Goal: Task Accomplishment & Management: Use online tool/utility

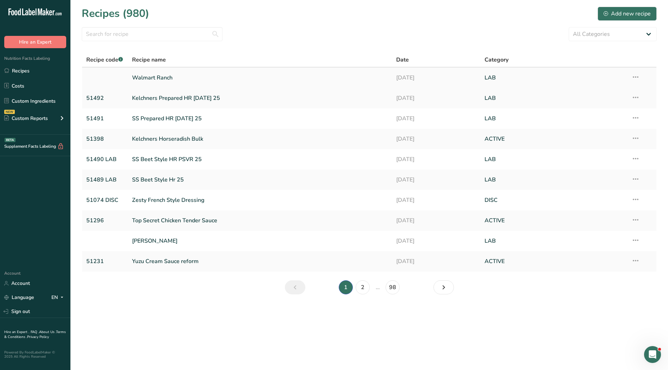
click at [156, 79] on link "Walmart Ranch" at bounding box center [260, 77] width 256 height 15
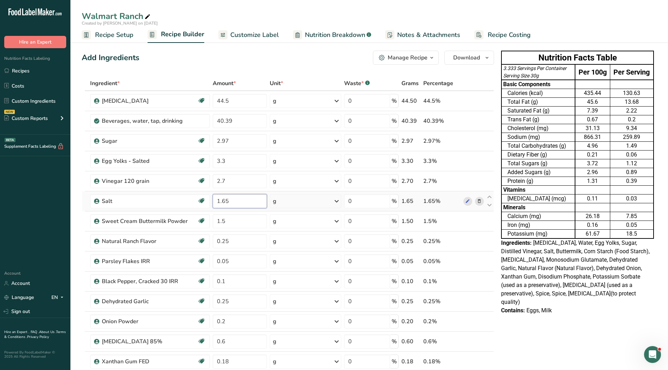
drag, startPoint x: 241, startPoint y: 204, endPoint x: 213, endPoint y: 202, distance: 28.6
click at [213, 202] on input "1.65" at bounding box center [240, 201] width 54 height 14
type input "1.533"
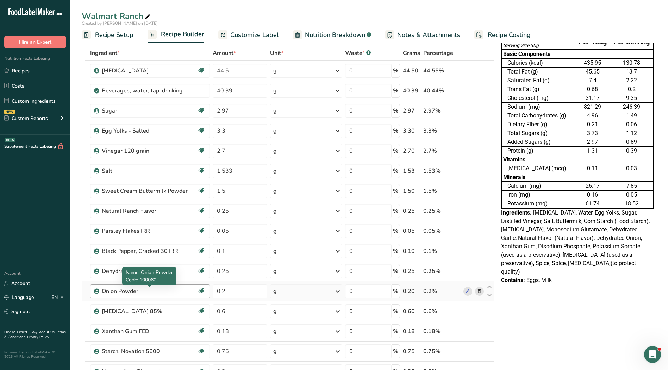
scroll to position [70, 0]
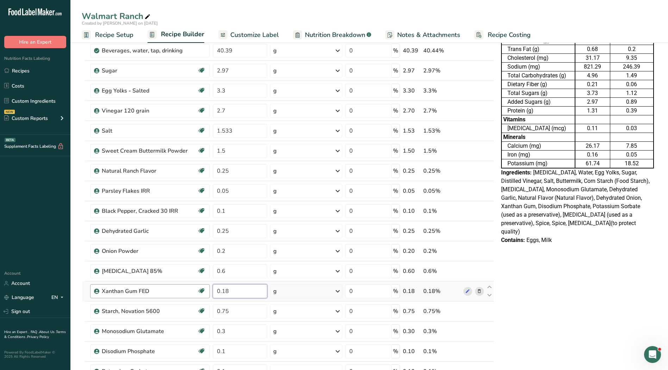
drag, startPoint x: 236, startPoint y: 292, endPoint x: 208, endPoint y: 290, distance: 28.2
click at [207, 290] on tr "Xanthan Gum FED Kosher Ingredient Non GMO Project Verified 0.18 g Weight Units …" at bounding box center [287, 292] width 411 height 20
type input "0.2"
click at [244, 316] on div "Ingredient * Amount * Unit * Waste * .a-a{fill:#347362;}.b-a{fill:#fff;} Grams …" at bounding box center [288, 246] width 412 height 480
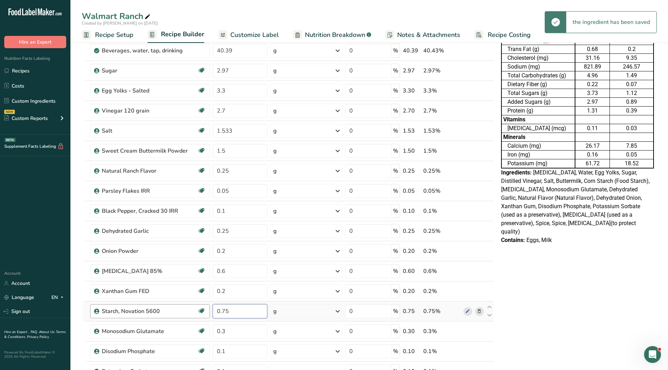
drag, startPoint x: 243, startPoint y: 315, endPoint x: 201, endPoint y: 315, distance: 42.2
click at [201, 315] on tr "Starch, Novation 5600 Kosher Ingredient Non GMO Project Verified 0.75 g Weight …" at bounding box center [287, 312] width 411 height 20
type input "0.8"
click at [484, 311] on div "Ingredient * Amount * Unit * Waste * .a-a{fill:#347362;}.b-a{fill:#fff;} Grams …" at bounding box center [288, 246] width 412 height 480
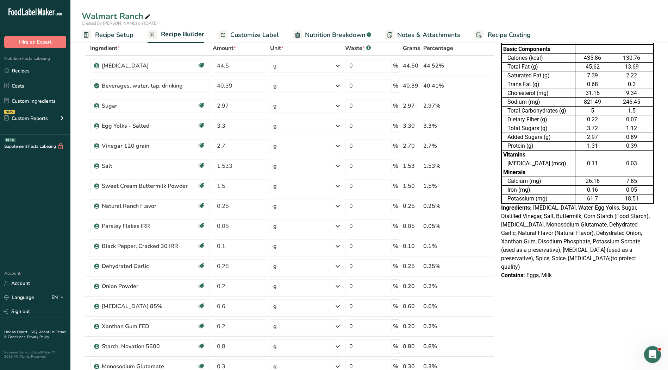
scroll to position [106, 0]
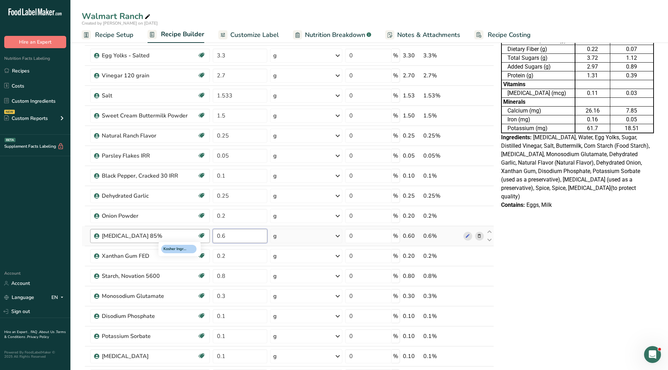
drag, startPoint x: 225, startPoint y: 235, endPoint x: 205, endPoint y: 237, distance: 20.1
click at [205, 237] on tr "[MEDICAL_DATA] 85% Kosher Ingredient 0.6 g Weight Units g kg mg See more Volume…" at bounding box center [287, 236] width 411 height 20
type input "0.475"
click at [253, 237] on input "0.475" at bounding box center [240, 236] width 55 height 14
drag, startPoint x: 252, startPoint y: 236, endPoint x: 200, endPoint y: 233, distance: 52.2
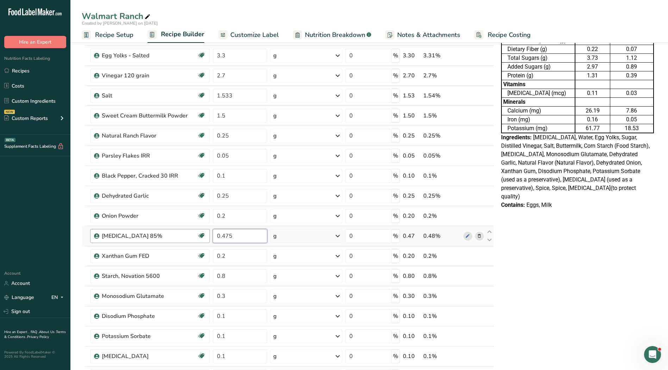
click at [200, 233] on tr "[MEDICAL_DATA] 85% Kosher Ingredient 0.475 g Weight Units g kg mg See more Volu…" at bounding box center [287, 236] width 411 height 20
type input "0.5"
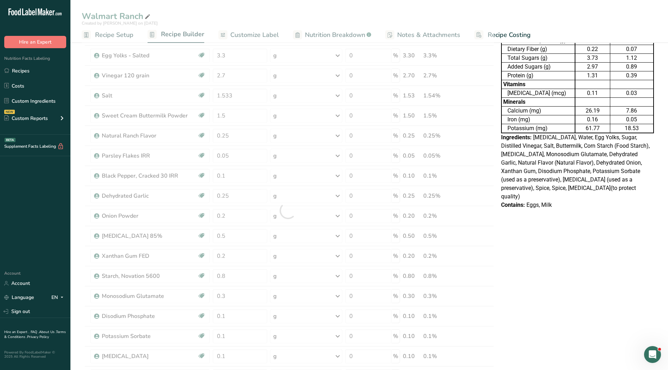
drag, startPoint x: 569, startPoint y: 319, endPoint x: 538, endPoint y: 237, distance: 87.7
click at [568, 318] on div "Nutrition Facts Table 3.328 Servings Per Container Serving Size 30g Per 100g Pe…" at bounding box center [577, 321] width 158 height 758
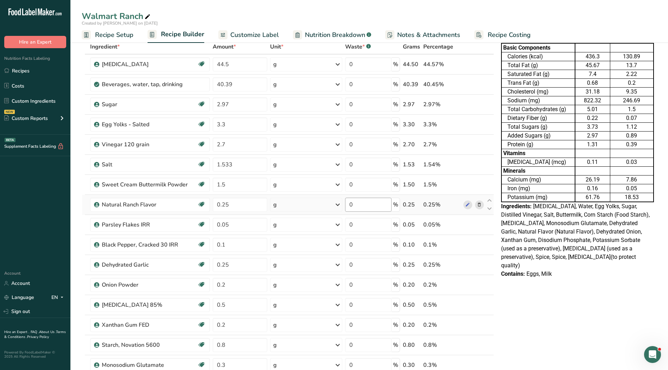
scroll to position [0, 0]
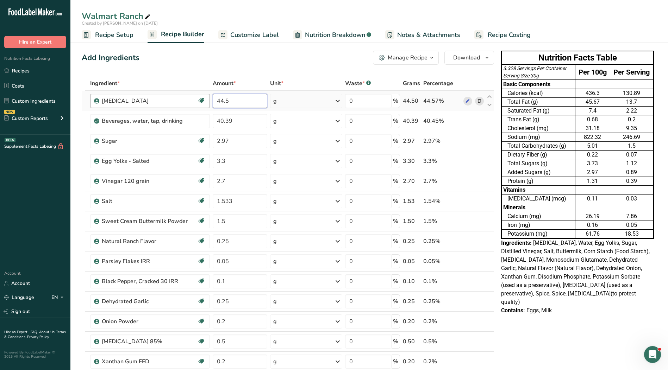
drag, startPoint x: 243, startPoint y: 100, endPoint x: 199, endPoint y: 101, distance: 44.0
click at [199, 101] on tr "[MEDICAL_DATA] Kosher Ingredient GMO 44.5 g Weight Units g kg mg See more Volum…" at bounding box center [287, 101] width 411 height 20
click at [235, 100] on input "44.5" at bounding box center [240, 101] width 55 height 14
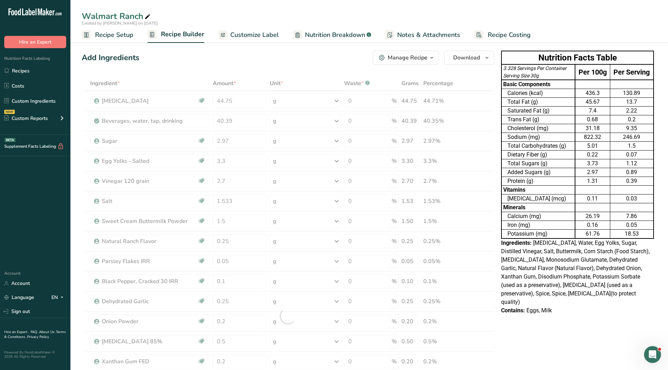
click at [274, 63] on div "Add Ingredients Manage Recipe Delete Recipe Duplicate Recipe Scale Recipe Save …" at bounding box center [288, 58] width 412 height 14
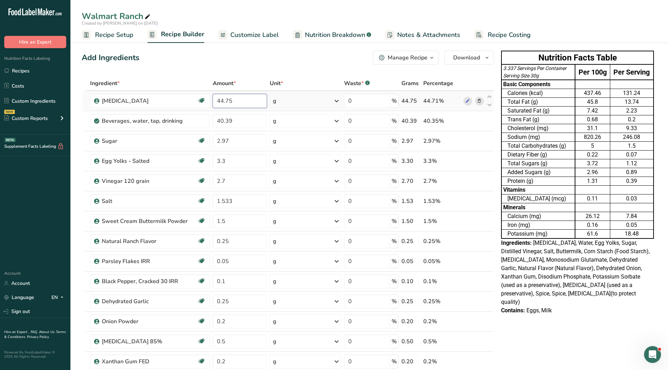
click at [227, 101] on input "44.75" at bounding box center [240, 101] width 54 height 14
type input "44.55"
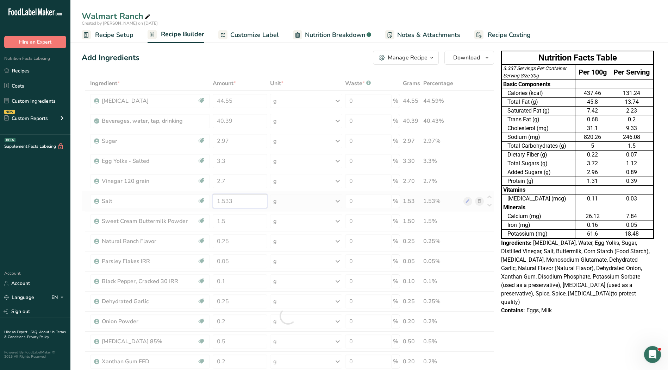
click at [241, 200] on div "Ingredient * Amount * Unit * Waste * .a-a{fill:#347362;}.b-a{fill:#fff;} Grams …" at bounding box center [288, 316] width 412 height 480
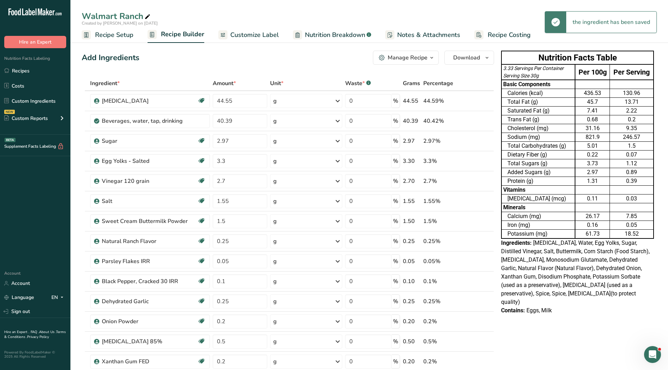
click at [321, 58] on div "Add Ingredients Manage Recipe Delete Recipe Duplicate Recipe Scale Recipe Save …" at bounding box center [288, 58] width 412 height 14
click at [232, 201] on input "1.55" at bounding box center [240, 201] width 55 height 14
type input "1.549999"
click at [240, 162] on div "Ingredient * Amount * Unit * Waste * .a-a{fill:#347362;}.b-a{fill:#fff;} Grams …" at bounding box center [288, 316] width 412 height 480
type input "3.5"
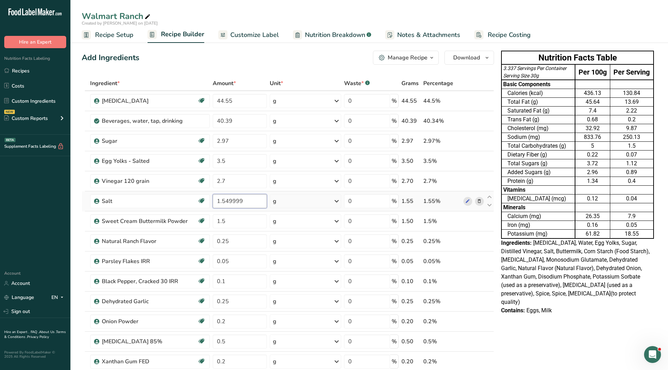
click at [231, 197] on input "1.549999" at bounding box center [240, 201] width 54 height 14
drag, startPoint x: 244, startPoint y: 202, endPoint x: 222, endPoint y: 204, distance: 21.9
click at [222, 204] on input "1.549999" at bounding box center [240, 201] width 54 height 14
type input "1.6"
click at [245, 122] on div "Ingredient * Amount * Unit * Waste * .a-a{fill:#347362;}.b-a{fill:#fff;} Grams …" at bounding box center [288, 316] width 412 height 480
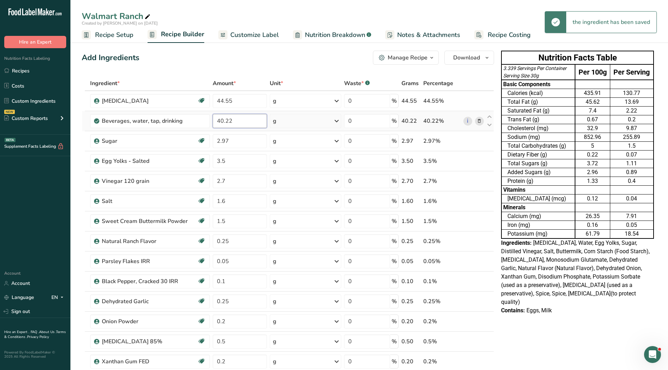
type input "40.22"
click at [281, 63] on div "Add Ingredients Manage Recipe Delete Recipe Duplicate Recipe Scale Recipe Save …" at bounding box center [288, 58] width 412 height 14
click at [245, 33] on span "Customize Label" at bounding box center [254, 35] width 49 height 10
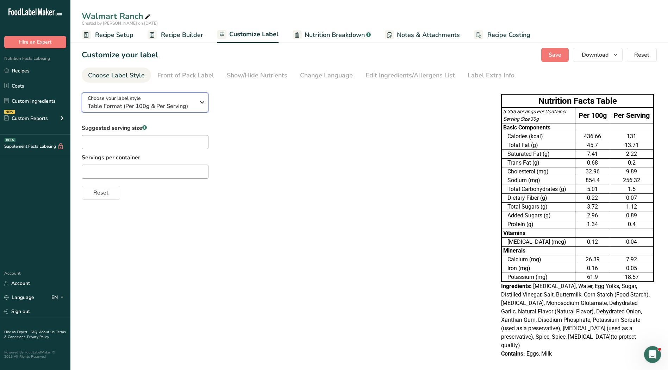
click at [174, 108] on span "Table Format (Per 100g & Per Serving)" at bounding box center [141, 106] width 107 height 8
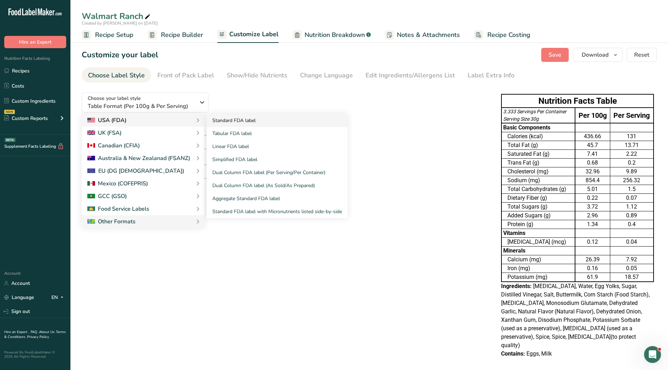
click at [232, 123] on link "Standard FDA label" at bounding box center [277, 120] width 141 height 13
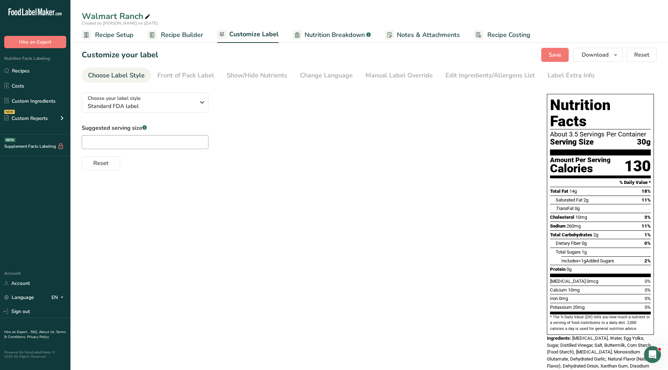
click at [344, 34] on span "Nutrition Breakdown" at bounding box center [334, 35] width 60 height 10
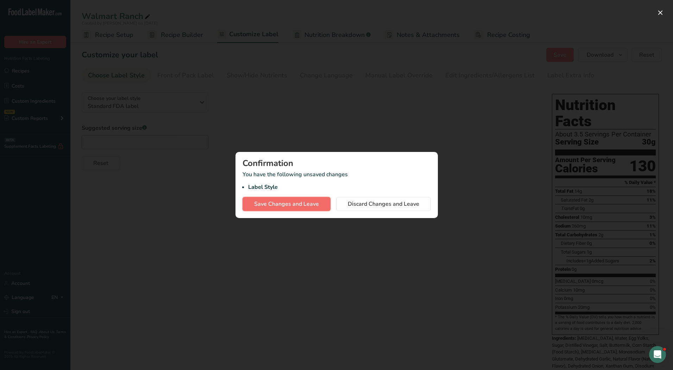
click at [301, 205] on span "Save Changes and Leave" at bounding box center [286, 204] width 65 height 8
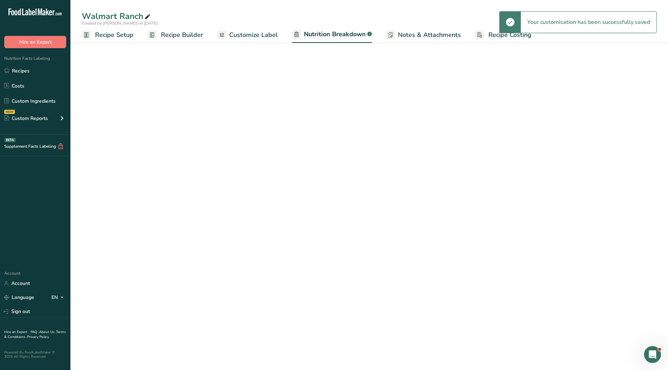
select select "Calories"
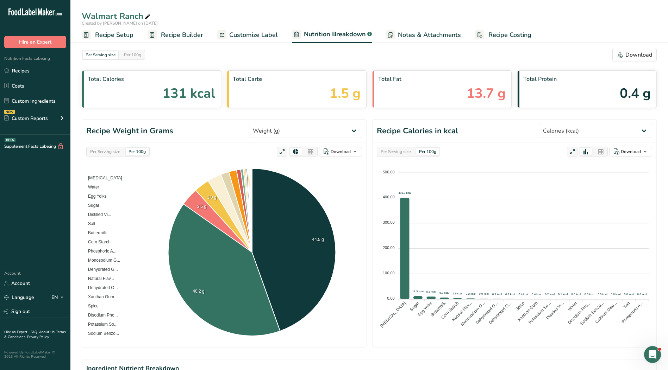
click at [245, 37] on span "Customize Label" at bounding box center [253, 35] width 49 height 10
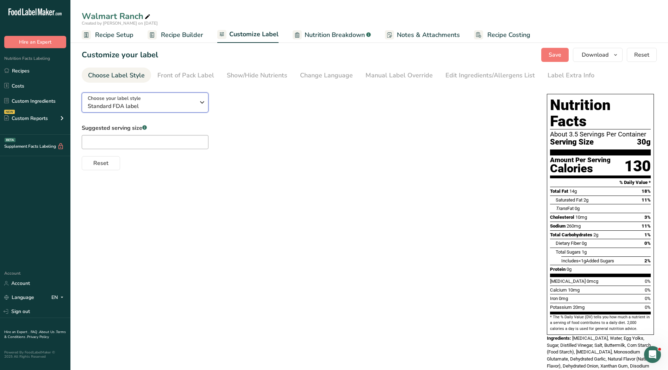
click at [190, 104] on span "Standard FDA label" at bounding box center [141, 106] width 107 height 8
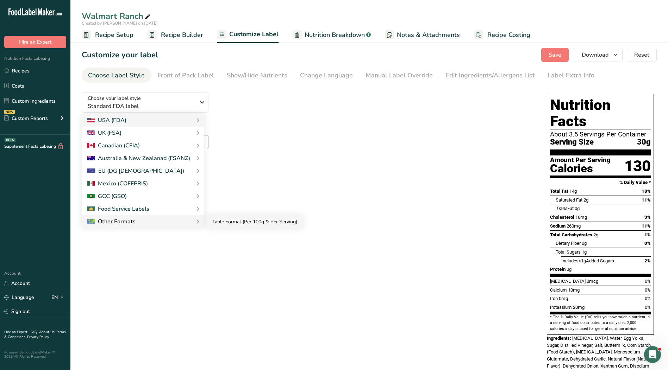
click at [218, 224] on link "Table Format (Per 100g & Per Serving)" at bounding box center [255, 221] width 96 height 13
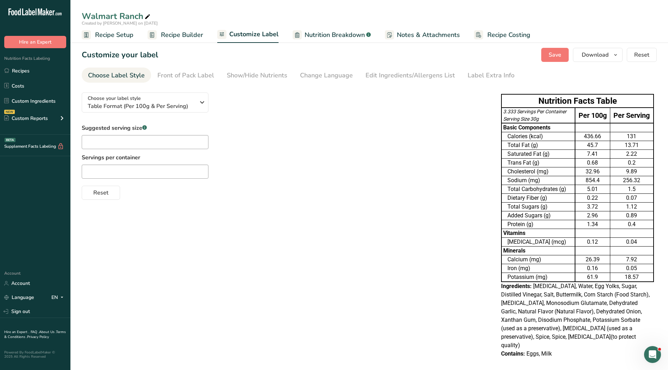
click at [188, 34] on span "Recipe Builder" at bounding box center [182, 35] width 42 height 10
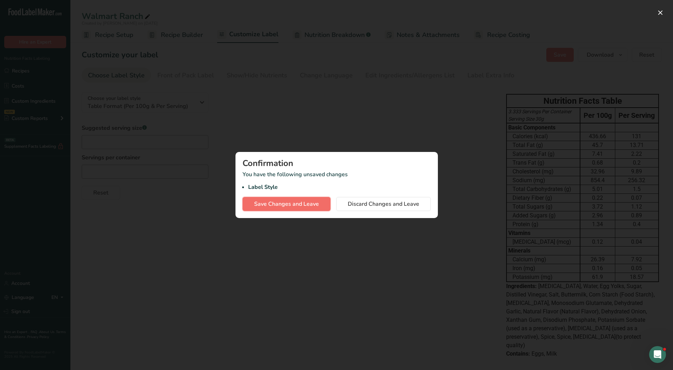
click at [281, 202] on span "Save Changes and Leave" at bounding box center [286, 204] width 65 height 8
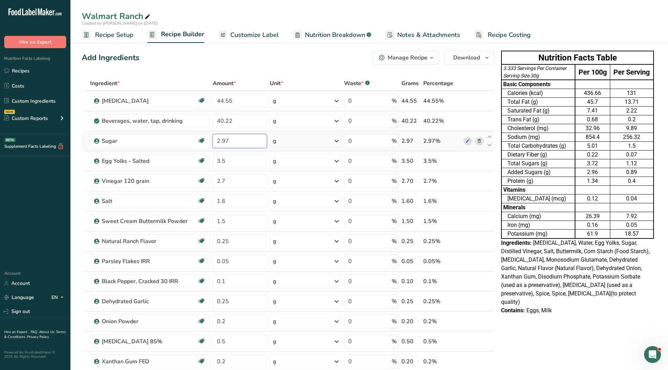
click at [233, 142] on input "2.97" at bounding box center [240, 141] width 54 height 14
type input "2.85"
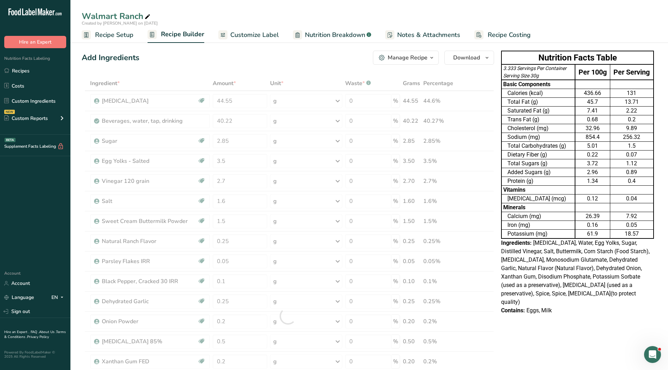
click at [267, 63] on div "Add Ingredients Manage Recipe Delete Recipe Duplicate Recipe Scale Recipe Save …" at bounding box center [288, 58] width 412 height 14
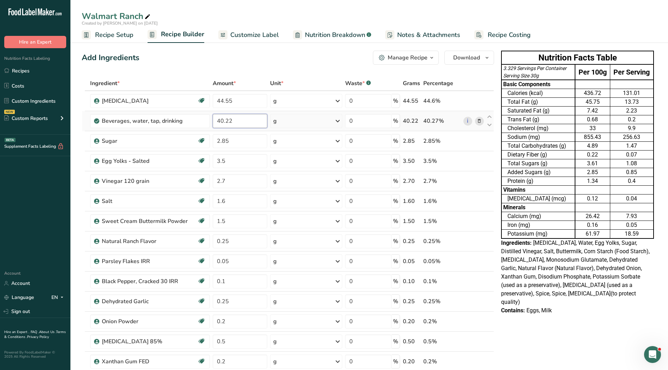
click at [250, 119] on input "40.22" at bounding box center [240, 121] width 55 height 14
type input "40.34"
click at [251, 37] on span "Customize Label" at bounding box center [254, 35] width 49 height 10
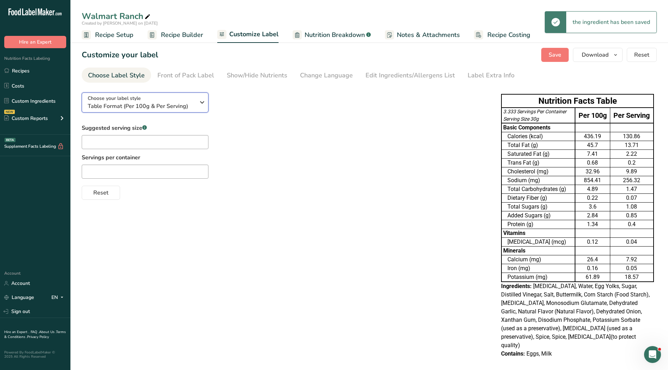
drag, startPoint x: 175, startPoint y: 105, endPoint x: 181, endPoint y: 106, distance: 5.3
click at [176, 105] on span "Table Format (Per 100g & Per Serving)" at bounding box center [141, 106] width 107 height 8
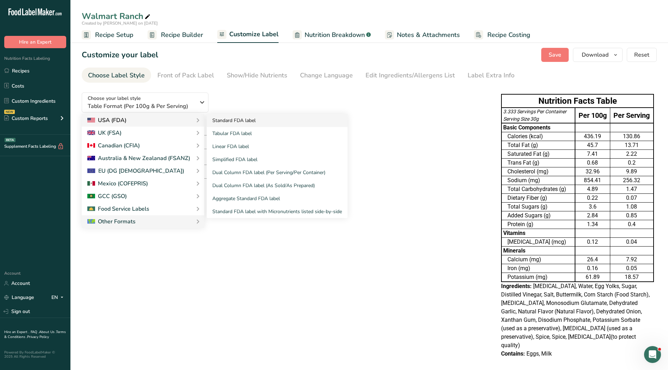
click at [233, 121] on link "Standard FDA label" at bounding box center [277, 120] width 141 height 13
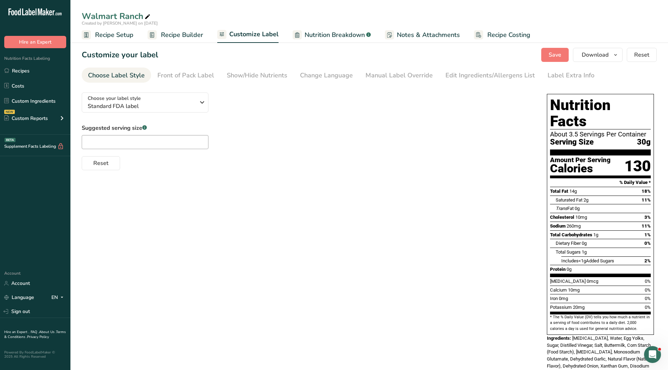
click at [179, 38] on span "Recipe Builder" at bounding box center [182, 35] width 42 height 10
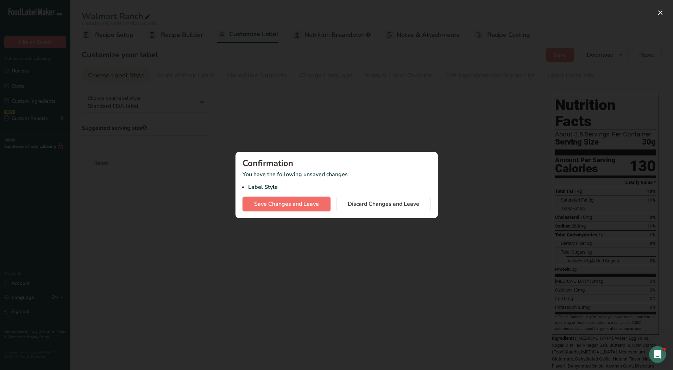
click at [290, 202] on span "Save Changes and Leave" at bounding box center [286, 204] width 65 height 8
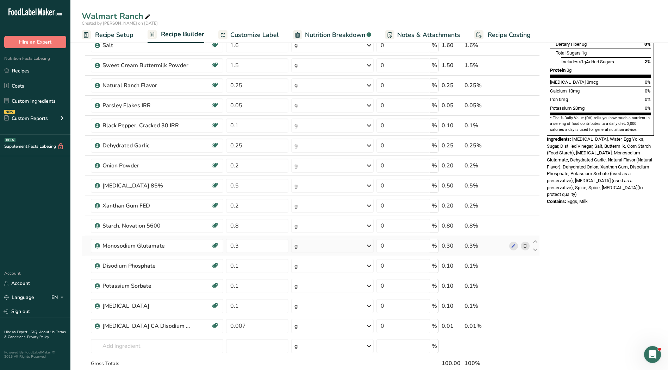
scroll to position [176, 0]
